Goal: Information Seeking & Learning: Learn about a topic

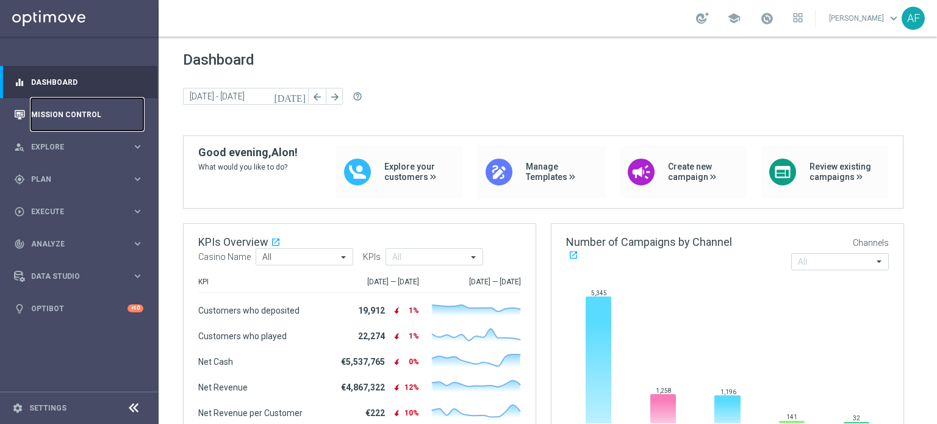
click at [93, 110] on link "Mission Control" at bounding box center [87, 114] width 112 height 32
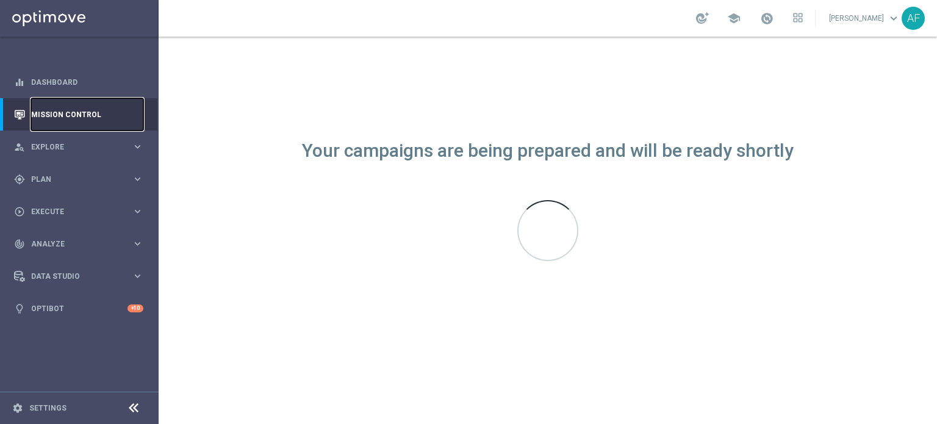
click at [79, 112] on link "Mission Control" at bounding box center [87, 114] width 112 height 32
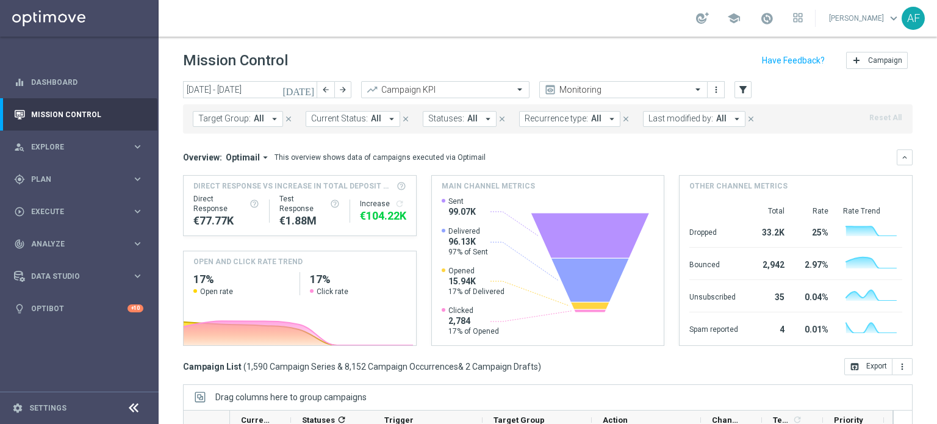
click at [310, 84] on icon "[DATE]" at bounding box center [299, 89] width 33 height 11
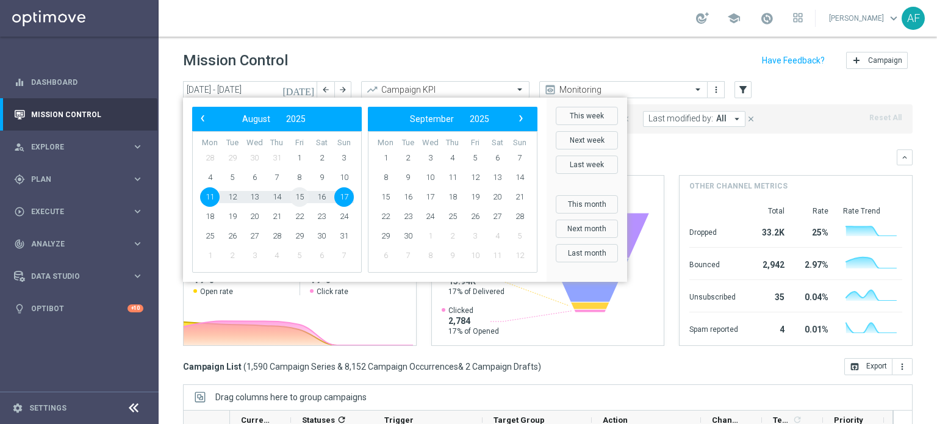
click at [295, 197] on span "15" at bounding box center [300, 197] width 20 height 20
type input "[DATE] - [DATE]"
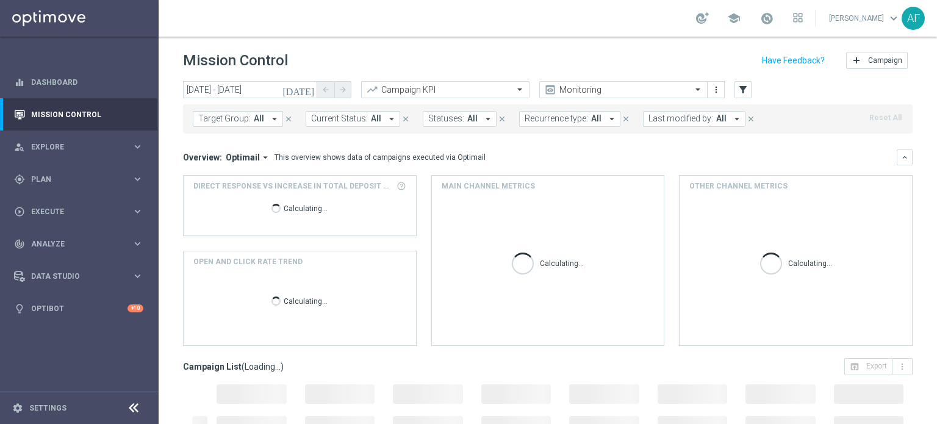
click at [259, 115] on span "All" at bounding box center [259, 119] width 10 height 10
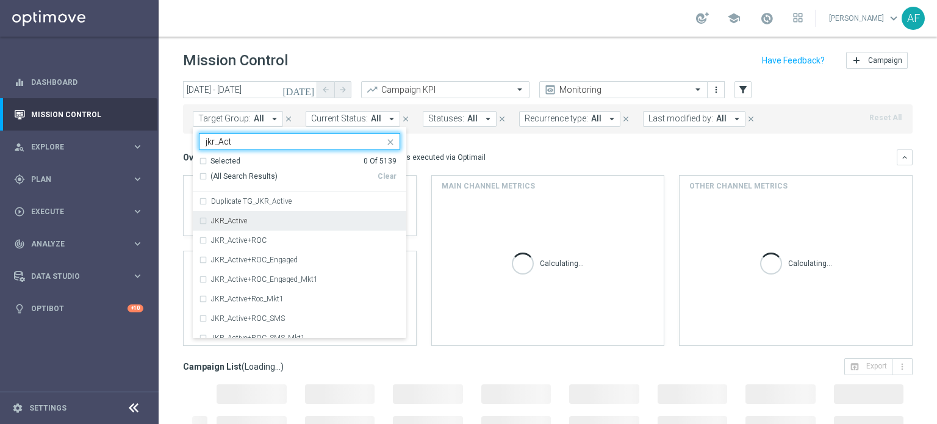
click at [272, 229] on div "JKR_Active" at bounding box center [299, 221] width 201 height 20
type input "jkr_Act"
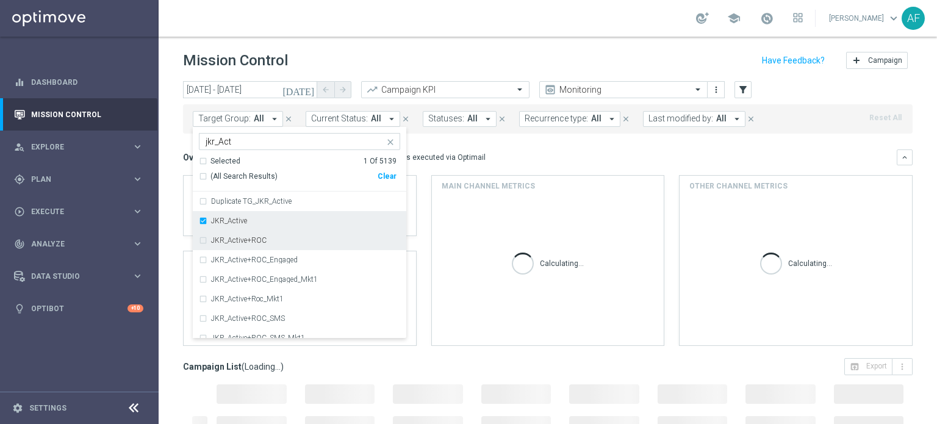
drag, startPoint x: 273, startPoint y: 239, endPoint x: 295, endPoint y: 229, distance: 24.9
click at [273, 239] on div "JKR_Active+ROC" at bounding box center [305, 240] width 189 height 7
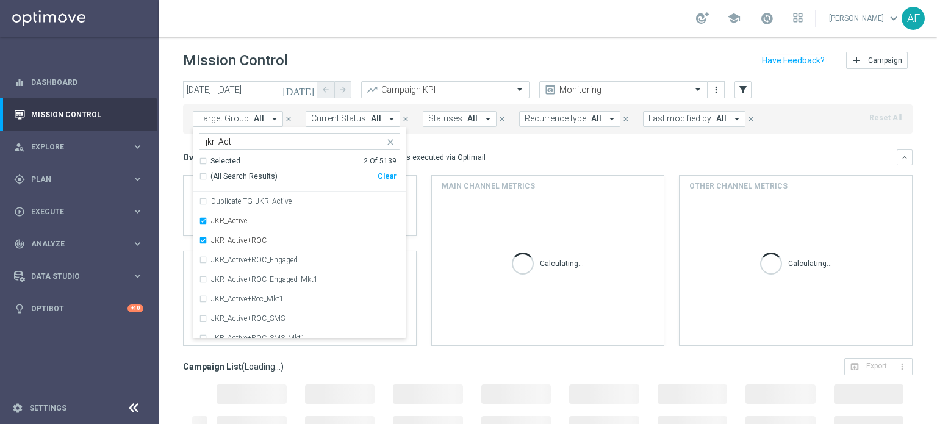
click at [422, 195] on div "Direct Response VS Increase In Total Deposit Amount Calculating... OPEN AND CLI…" at bounding box center [548, 260] width 730 height 171
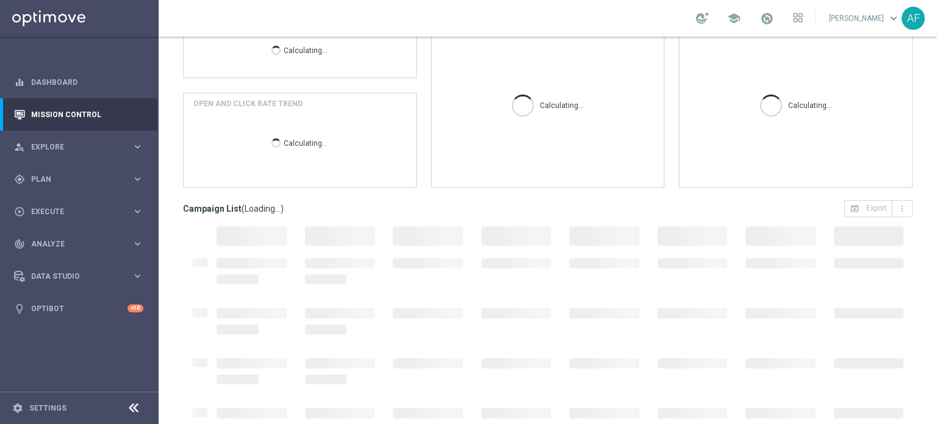
scroll to position [210, 0]
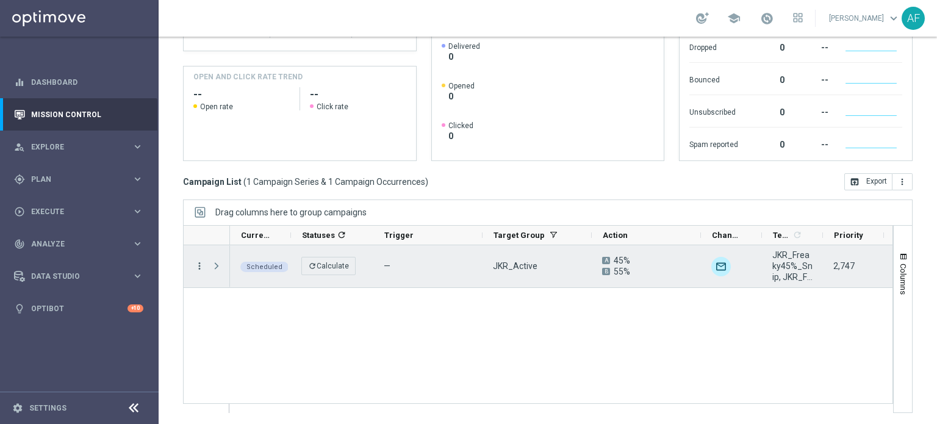
click at [197, 264] on icon "more_vert" at bounding box center [199, 266] width 11 height 11
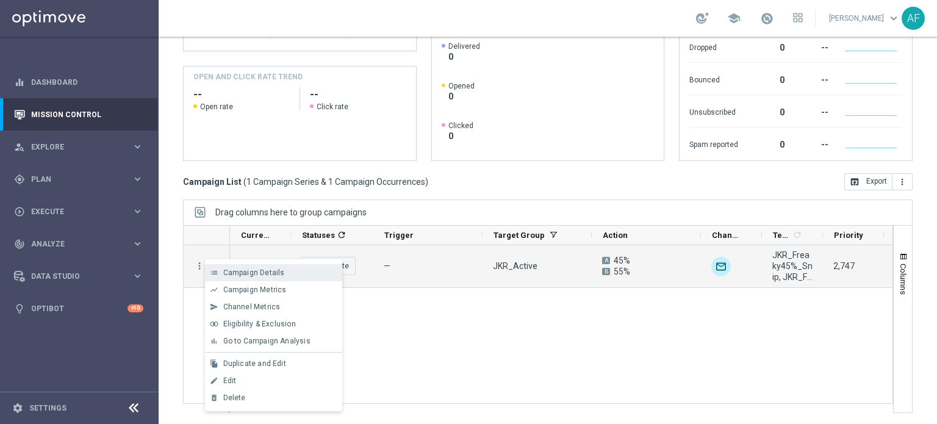
click at [254, 276] on span "Campaign Details" at bounding box center [254, 273] width 62 height 9
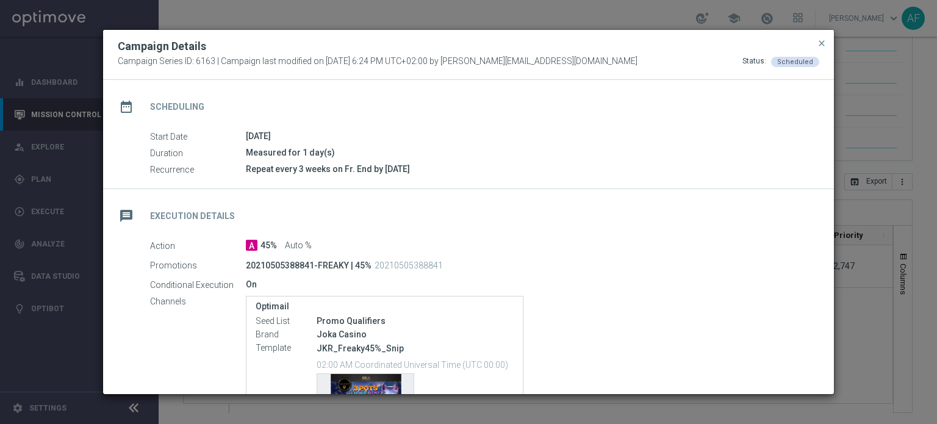
scroll to position [183, 0]
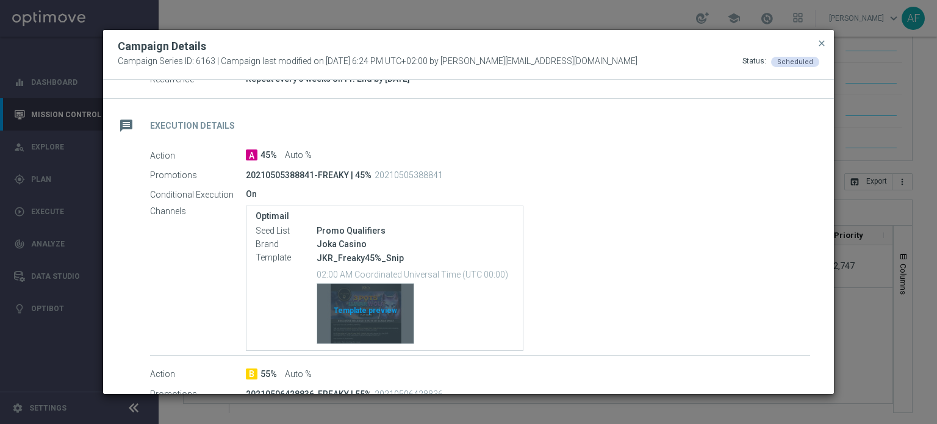
click at [377, 324] on div "Template preview" at bounding box center [365, 314] width 96 height 60
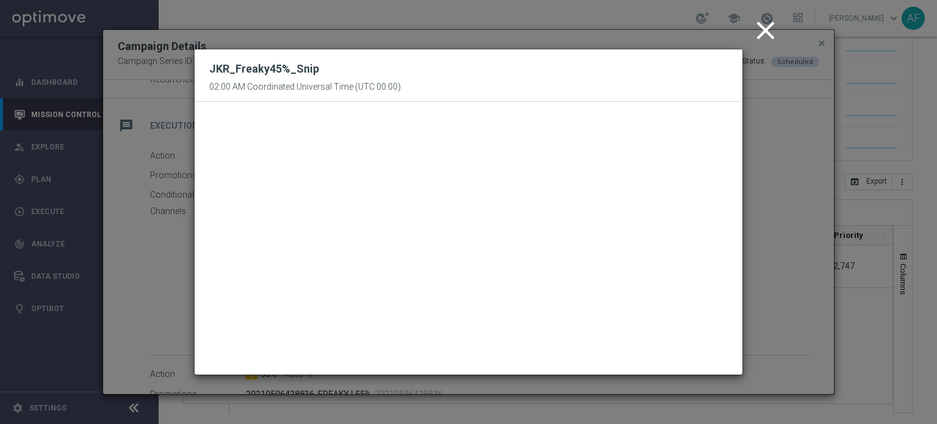
drag, startPoint x: 768, startPoint y: 34, endPoint x: 762, endPoint y: 47, distance: 14.7
click at [768, 33] on icon "close" at bounding box center [766, 30] width 31 height 31
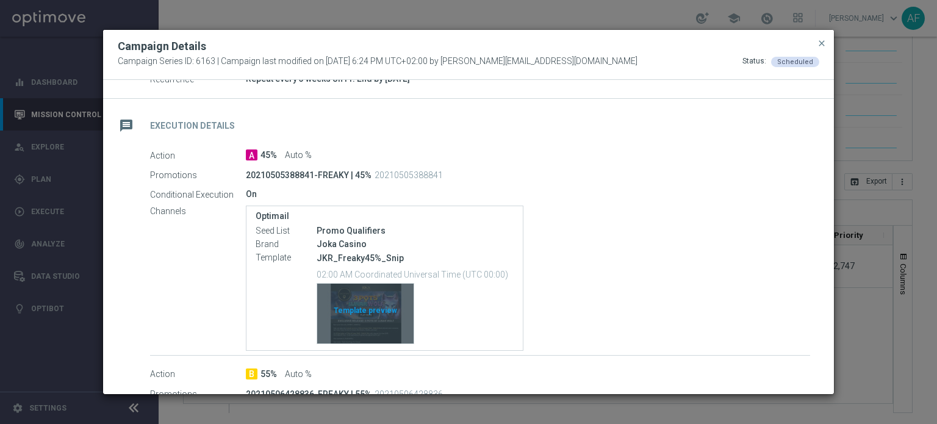
click at [352, 306] on div "Template preview" at bounding box center [365, 314] width 96 height 60
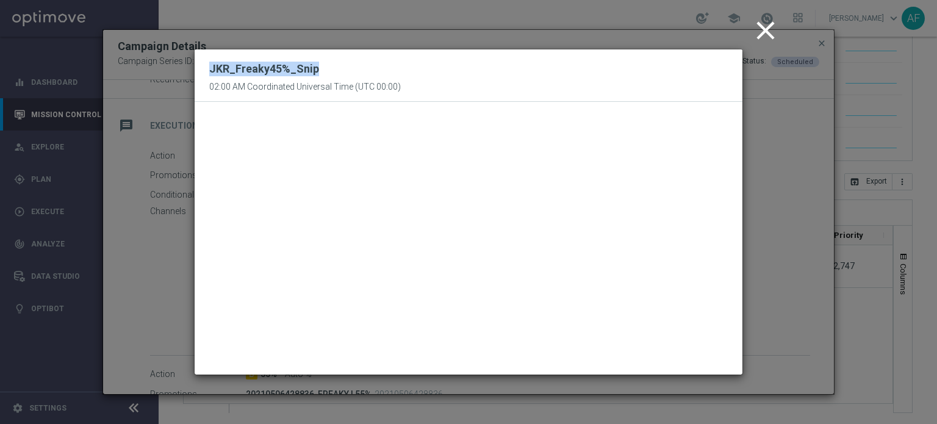
drag, startPoint x: 210, startPoint y: 65, endPoint x: 320, endPoint y: 67, distance: 109.9
click at [320, 67] on div "JKR_Freaky45%_Snip 02:00 AM Coordinated Universal Time (UTC 00:00)" at bounding box center [305, 76] width 192 height 34
copy h2 "JKR_Freaky45%_Snip"
click at [769, 31] on icon "close" at bounding box center [766, 30] width 31 height 31
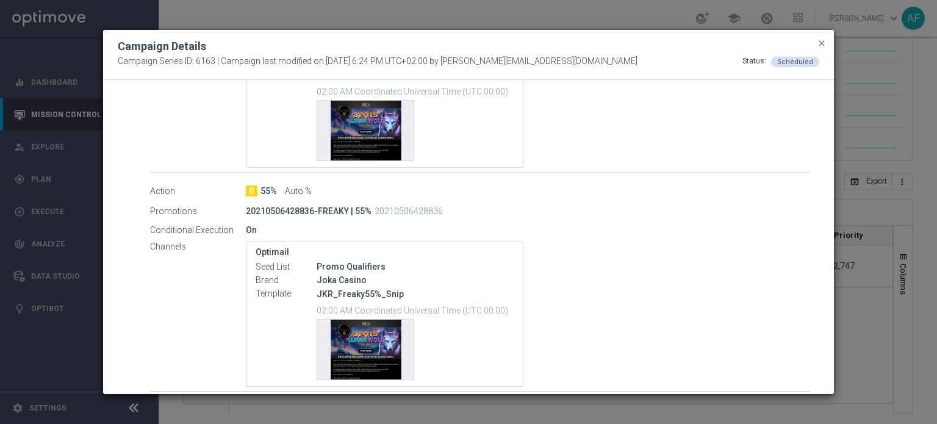
scroll to position [427, 0]
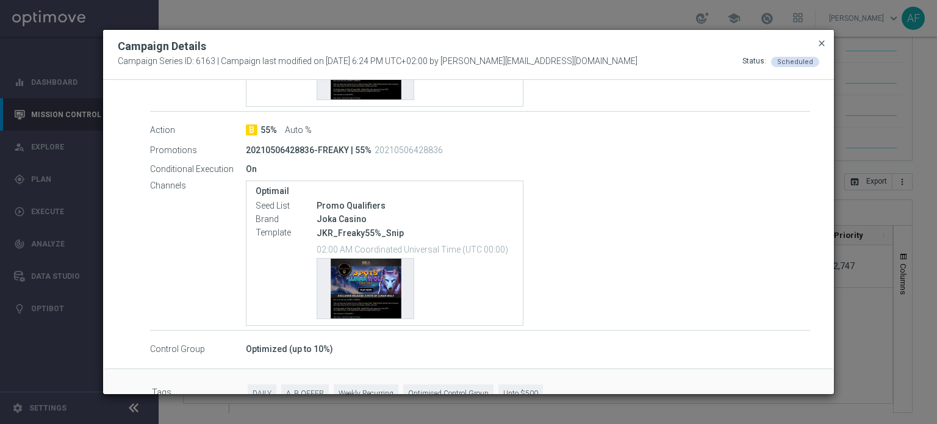
click at [826, 45] on span "close" at bounding box center [822, 43] width 10 height 10
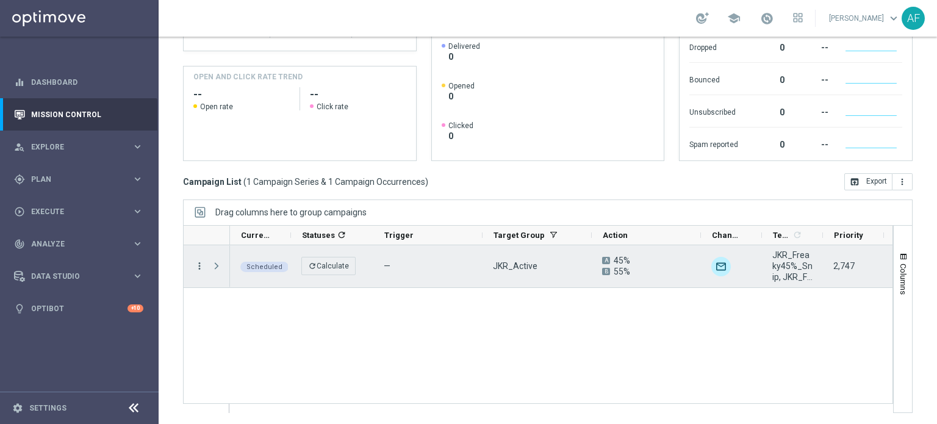
click at [201, 267] on icon "more_vert" at bounding box center [199, 266] width 11 height 11
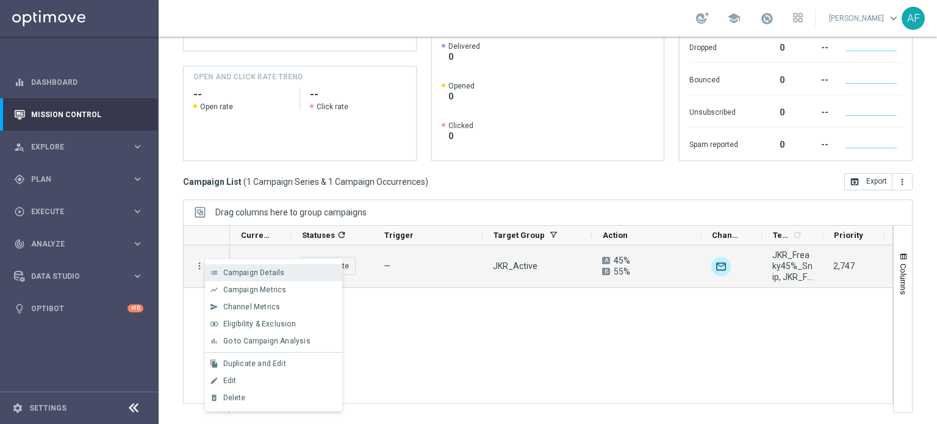
click at [269, 278] on div "list Campaign Details" at bounding box center [273, 272] width 137 height 17
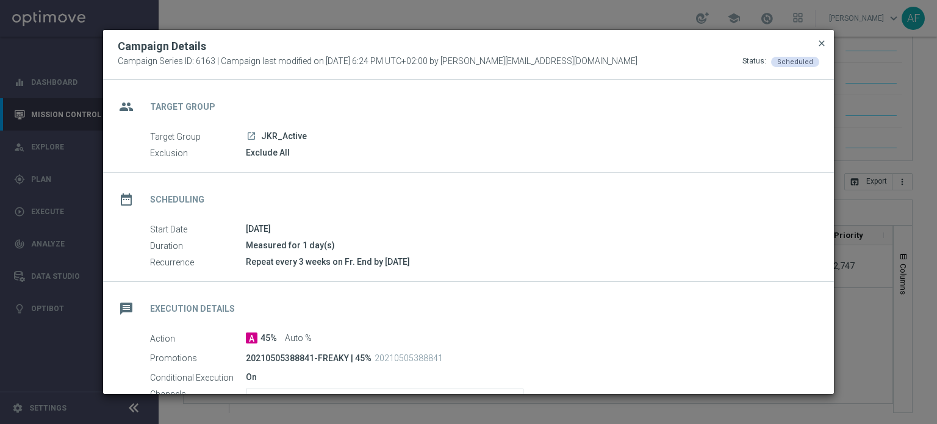
click at [820, 43] on span "close" at bounding box center [822, 43] width 10 height 10
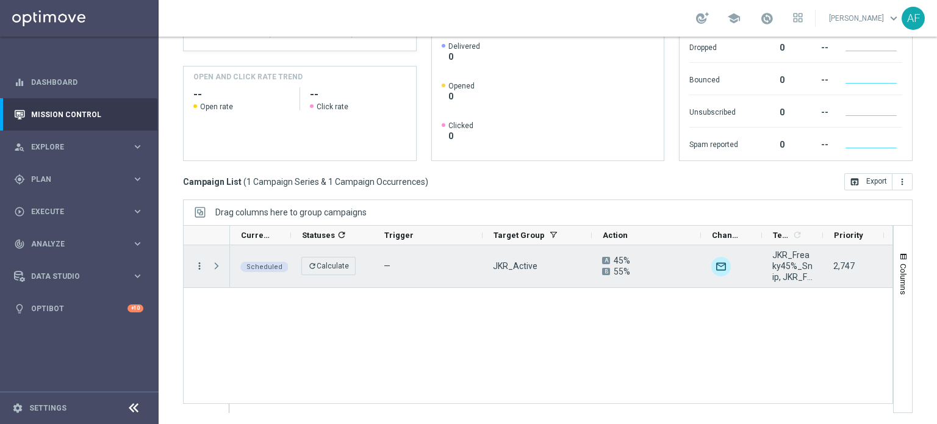
click at [198, 268] on icon "more_vert" at bounding box center [199, 266] width 11 height 11
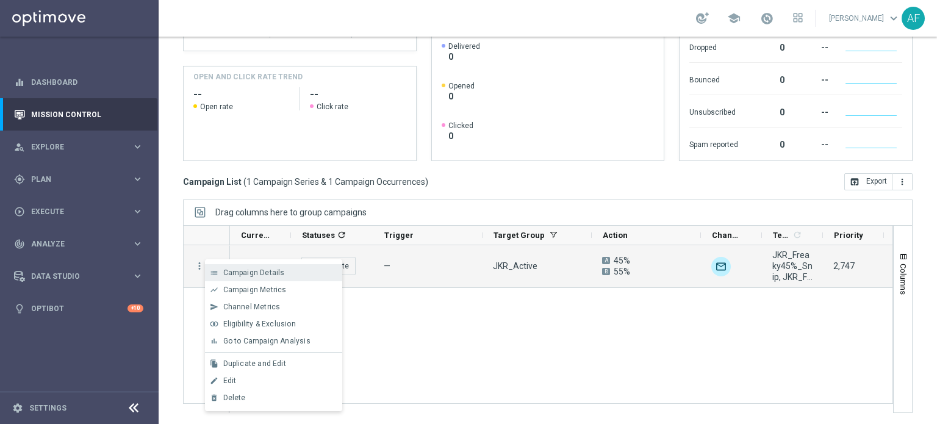
click at [239, 275] on span "Campaign Details" at bounding box center [254, 273] width 62 height 9
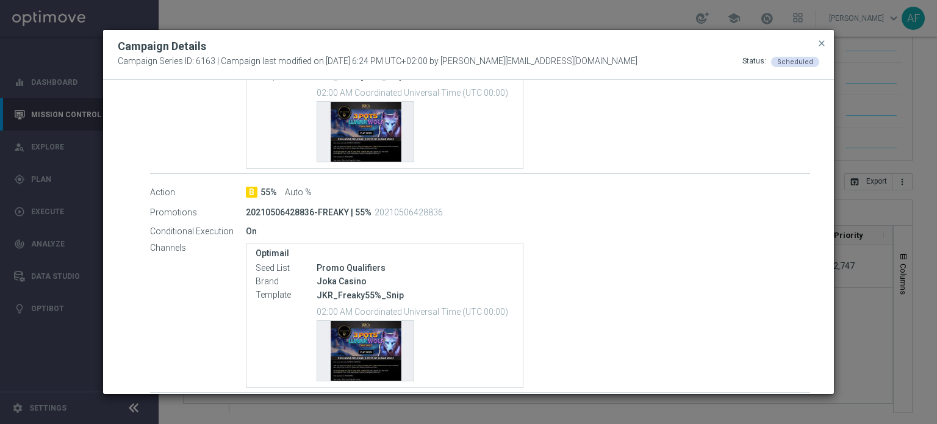
scroll to position [366, 0]
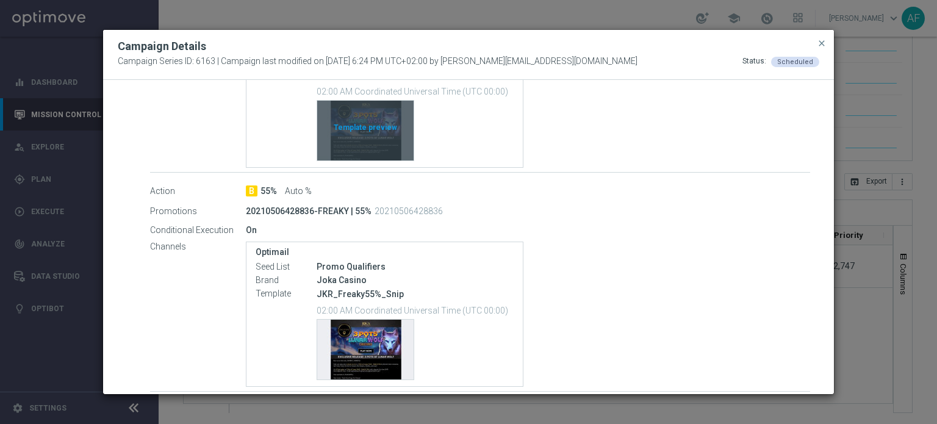
click at [364, 143] on div "Template preview" at bounding box center [365, 131] width 96 height 60
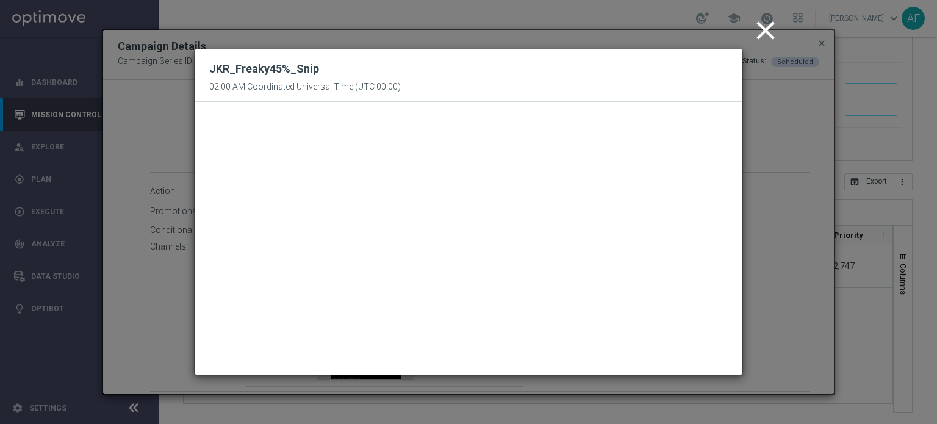
click at [770, 31] on icon "close" at bounding box center [766, 30] width 31 height 31
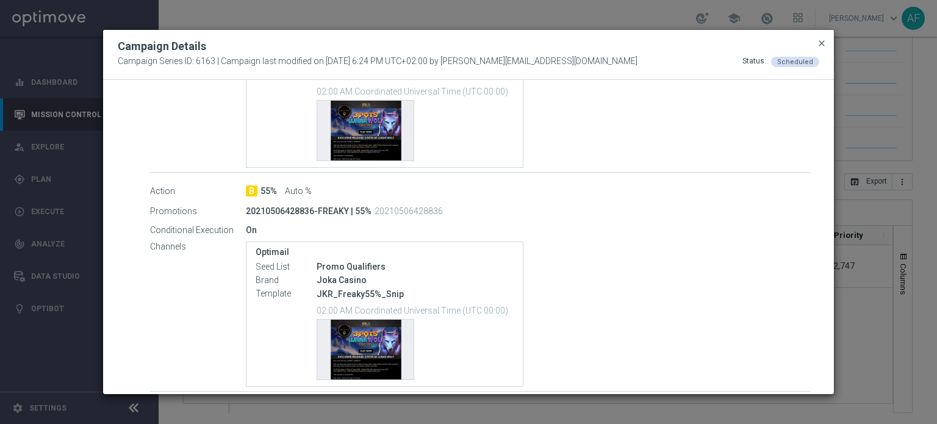
click at [821, 45] on span "close" at bounding box center [822, 43] width 10 height 10
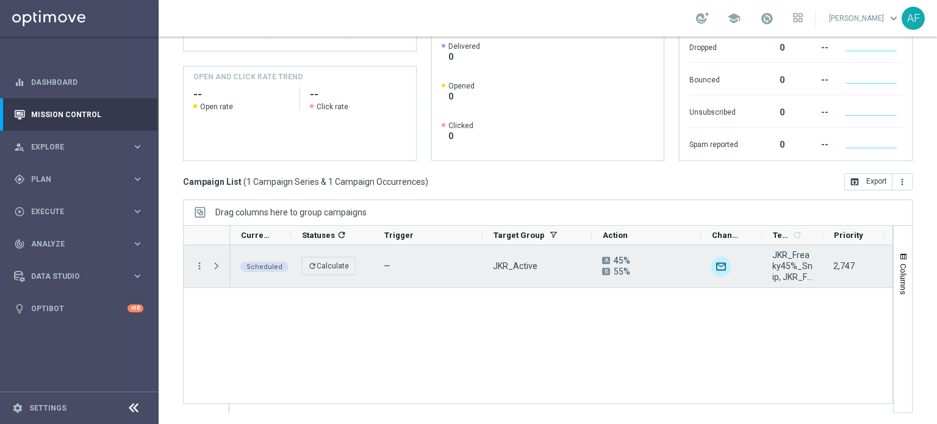
click at [199, 272] on div "more_vert" at bounding box center [195, 266] width 22 height 42
click at [198, 263] on icon "more_vert" at bounding box center [199, 266] width 11 height 11
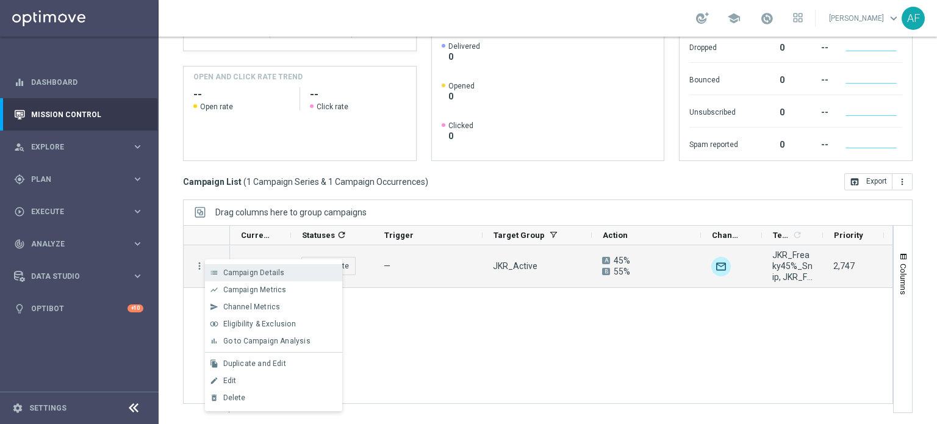
click at [240, 273] on span "Campaign Details" at bounding box center [254, 273] width 62 height 9
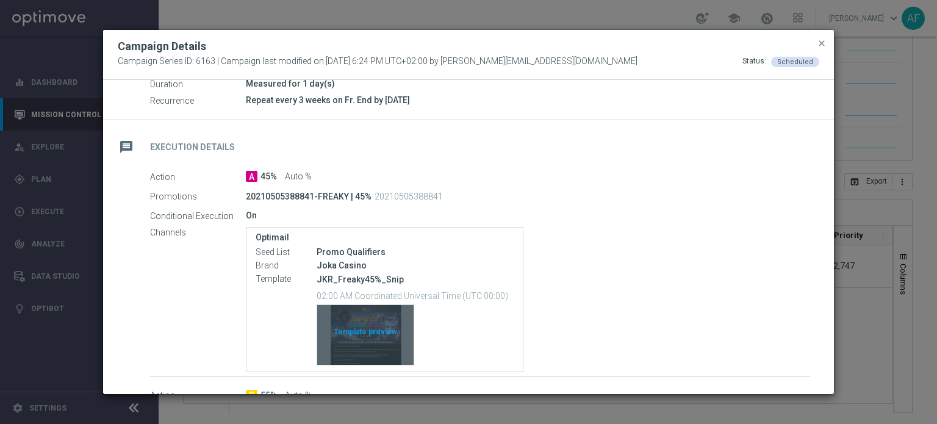
scroll to position [183, 0]
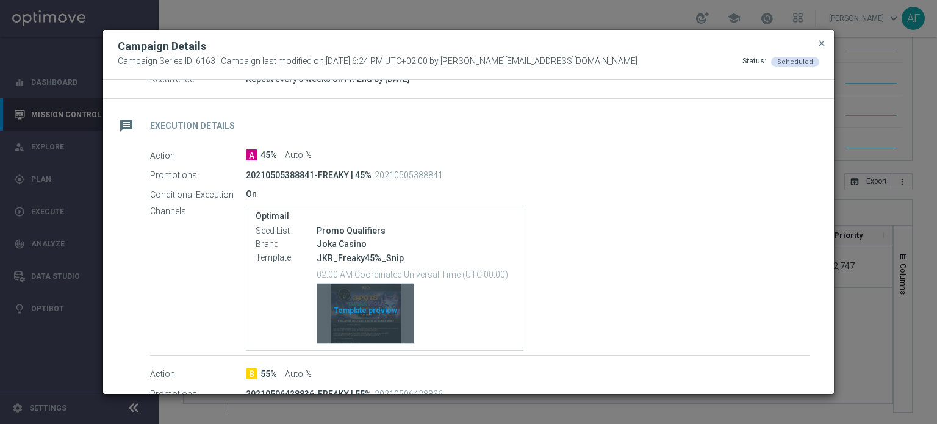
click at [383, 313] on div "Template preview" at bounding box center [365, 314] width 96 height 60
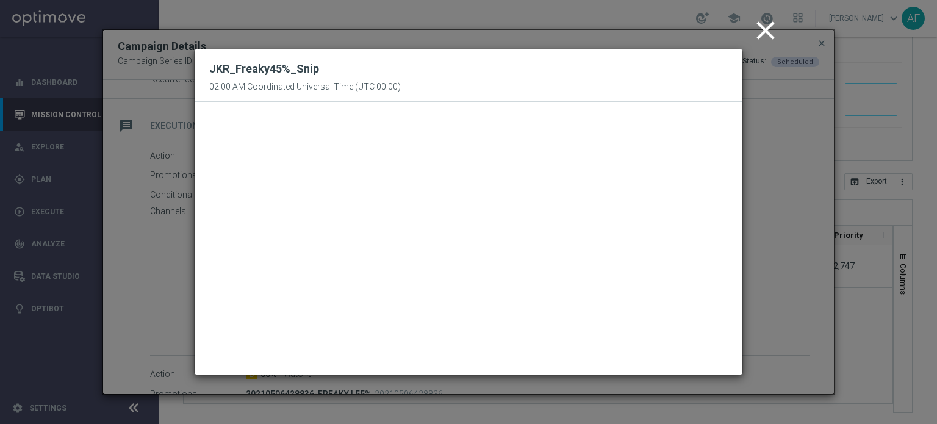
click at [768, 31] on icon "close" at bounding box center [766, 30] width 31 height 31
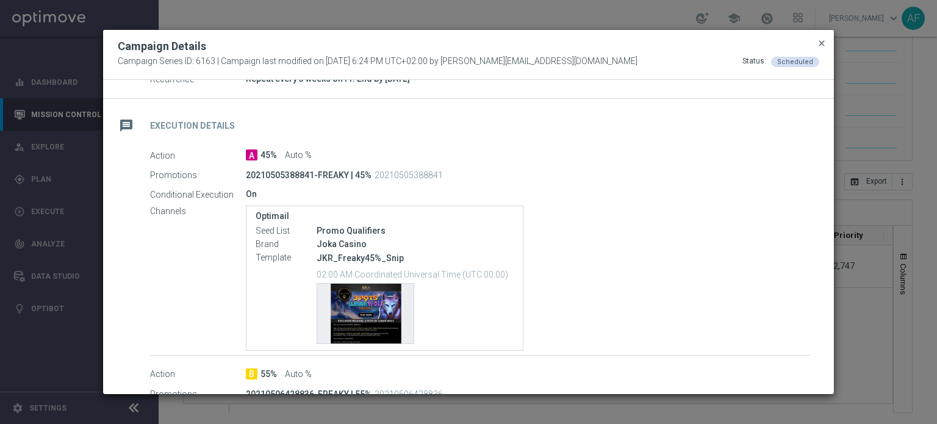
click at [823, 45] on span "close" at bounding box center [822, 43] width 10 height 10
